Goal: Task Accomplishment & Management: Manage account settings

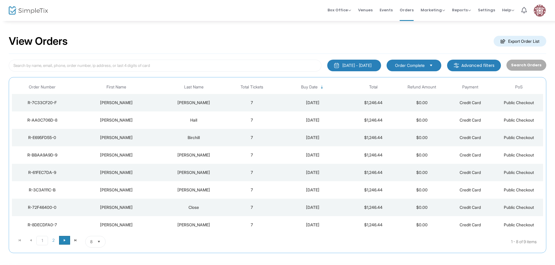
click at [64, 240] on span "Go to the next page" at bounding box center [64, 240] width 5 height 5
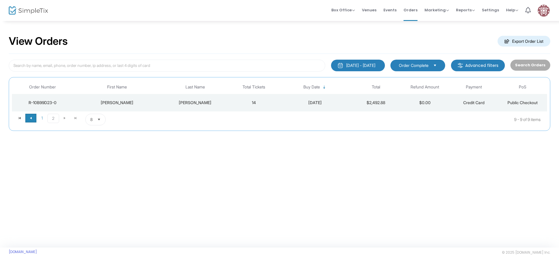
click at [32, 117] on span "Go to the previous page" at bounding box center [31, 118] width 5 height 5
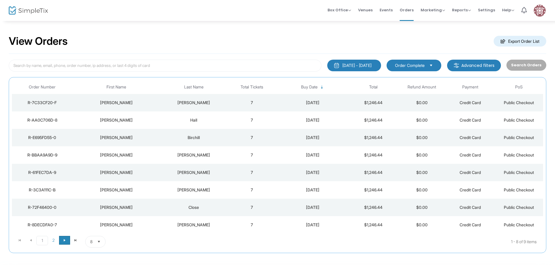
click at [64, 241] on span "Go to the next page" at bounding box center [64, 240] width 5 height 5
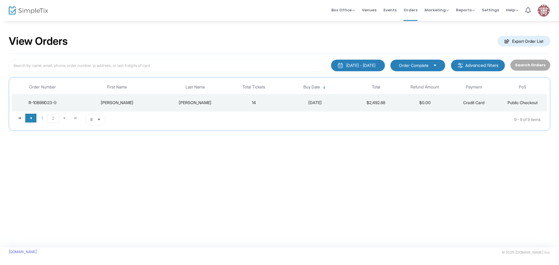
click at [31, 117] on span "Go to the previous page" at bounding box center [31, 118] width 5 height 5
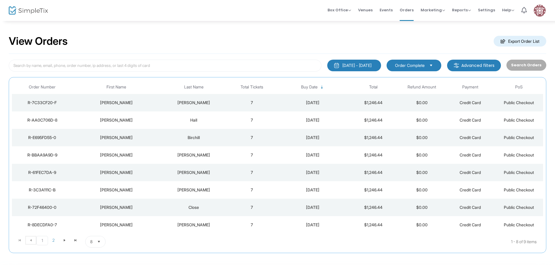
click at [99, 242] on span "Select" at bounding box center [99, 242] width 10 height 10
click at [94, 208] on span "25" at bounding box center [92, 207] width 5 height 6
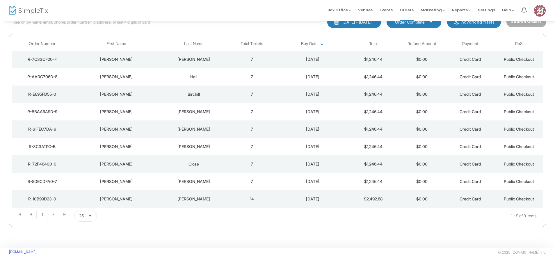
scroll to position [14, 0]
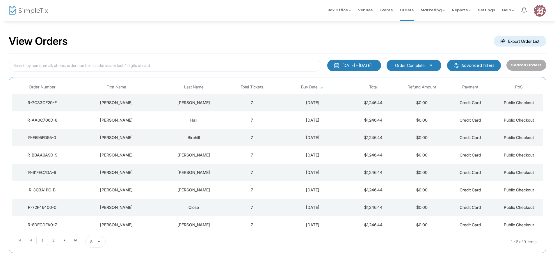
scroll to position [14, 0]
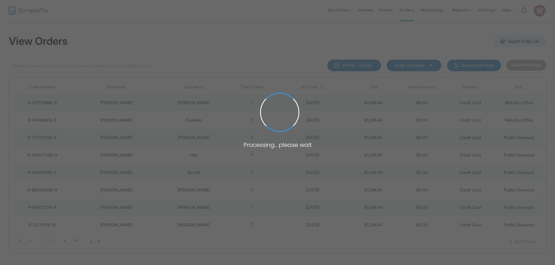
scroll to position [14, 0]
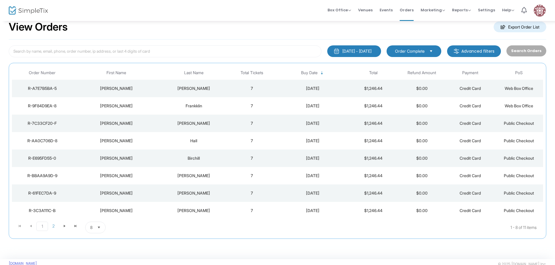
click at [14, 10] on img at bounding box center [28, 10] width 39 height 8
